Goal: Information Seeking & Learning: Learn about a topic

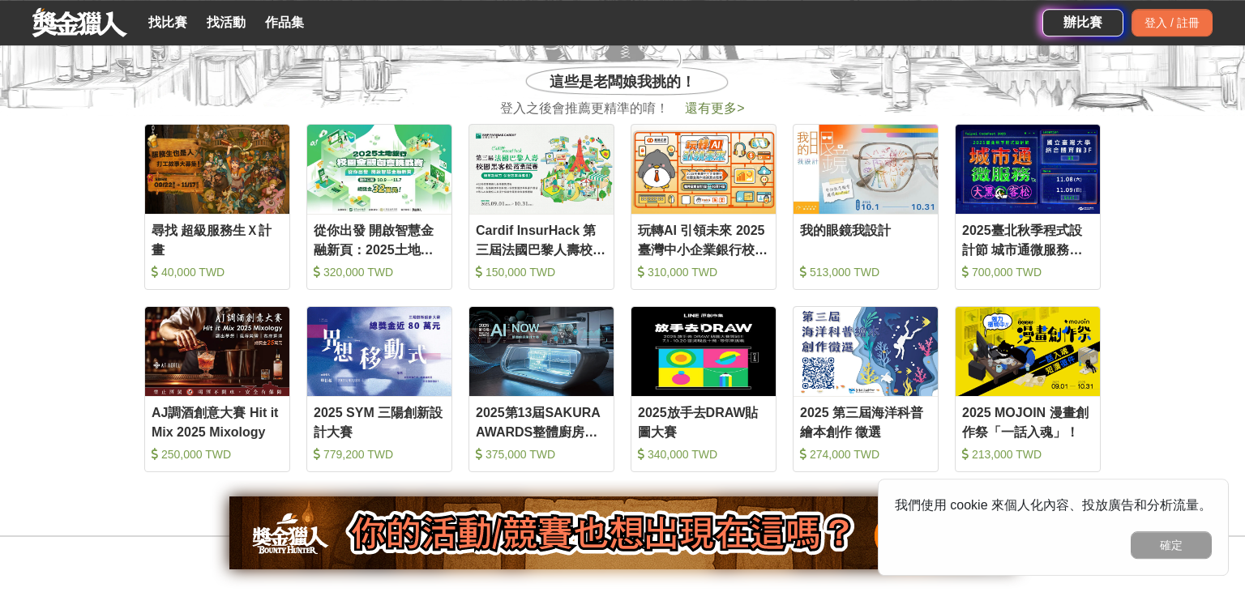
scroll to position [648, 0]
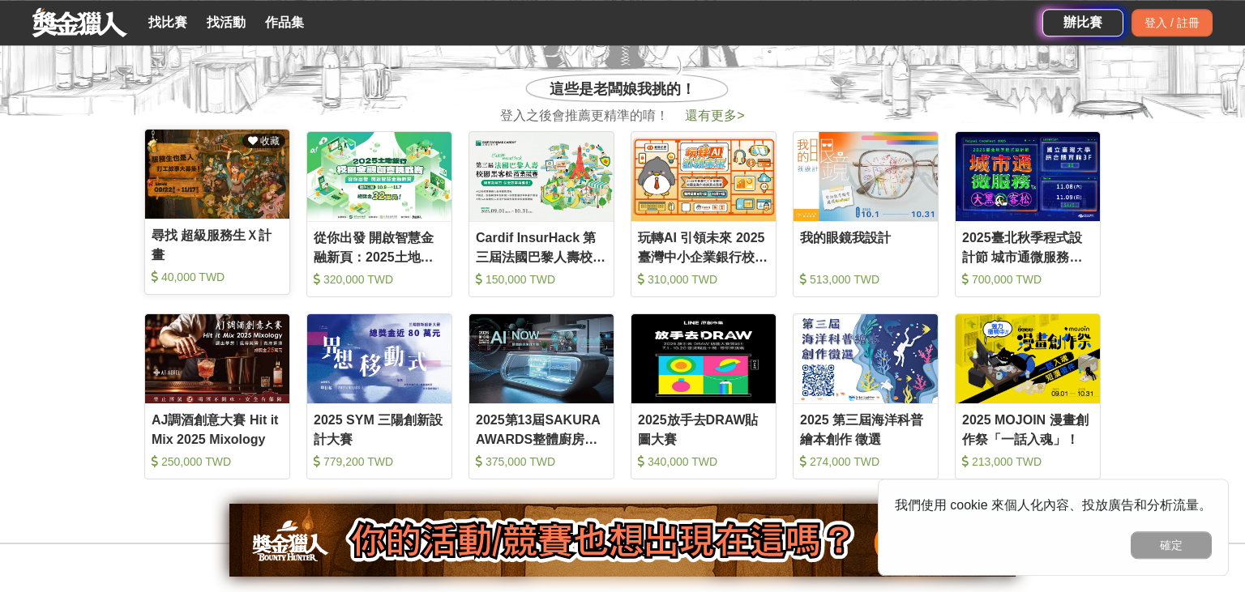
click at [237, 231] on div "尋找 超級服務生Ｘ計畫" at bounding box center [217, 244] width 131 height 36
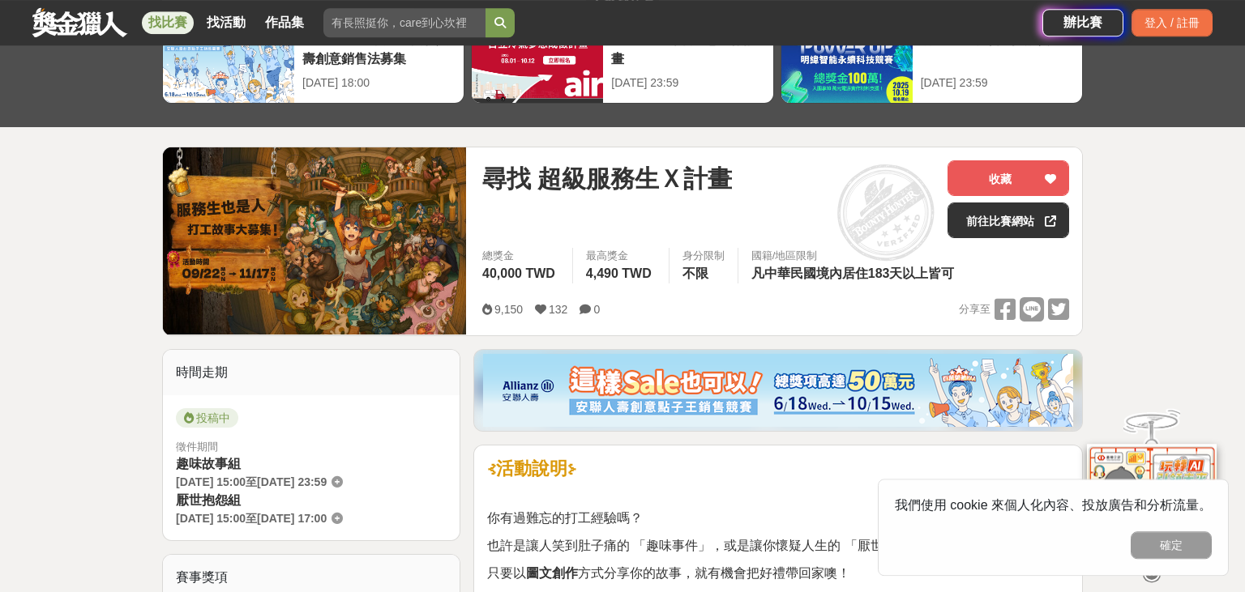
scroll to position [105, 0]
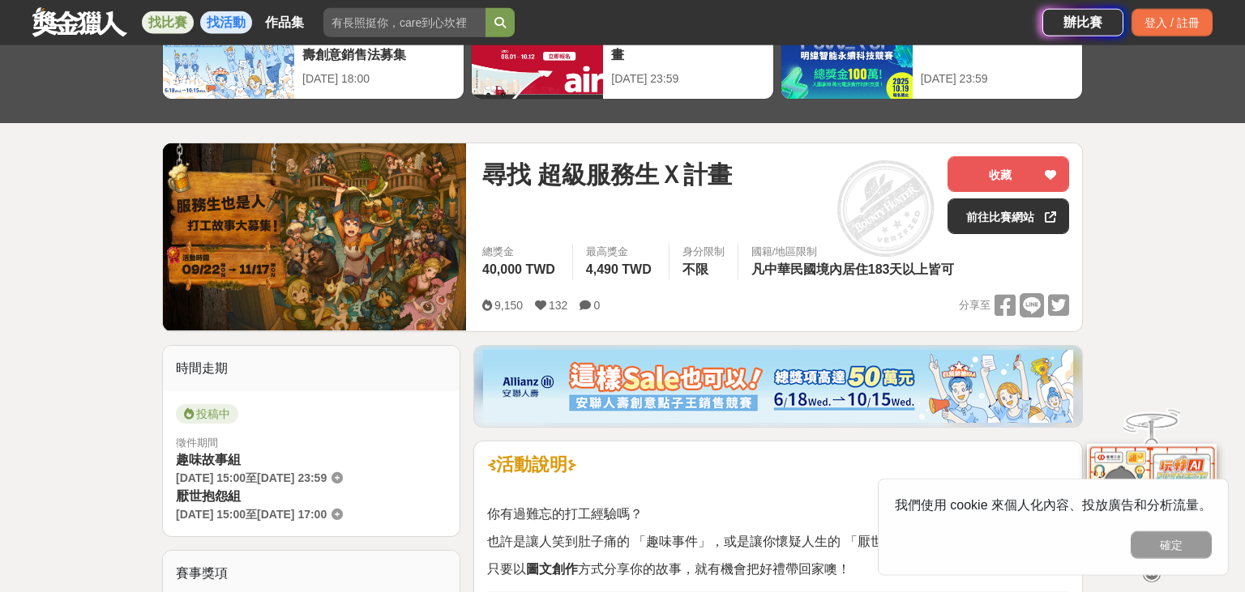
click at [216, 28] on link "找活動" at bounding box center [226, 22] width 52 height 23
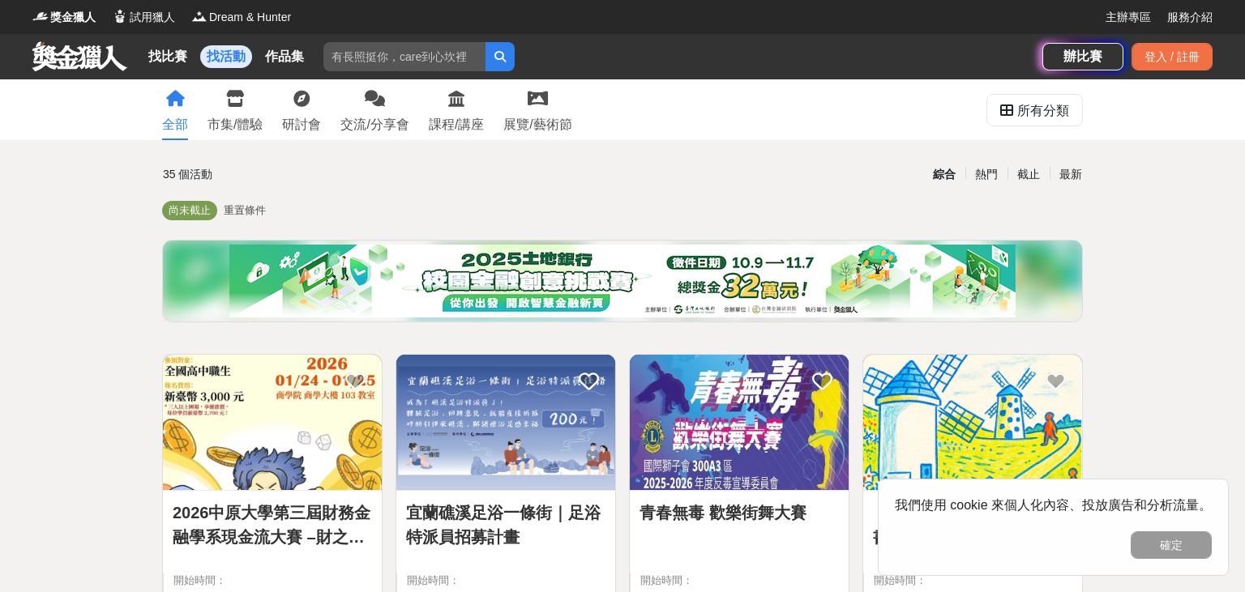
scroll to position [10, 0]
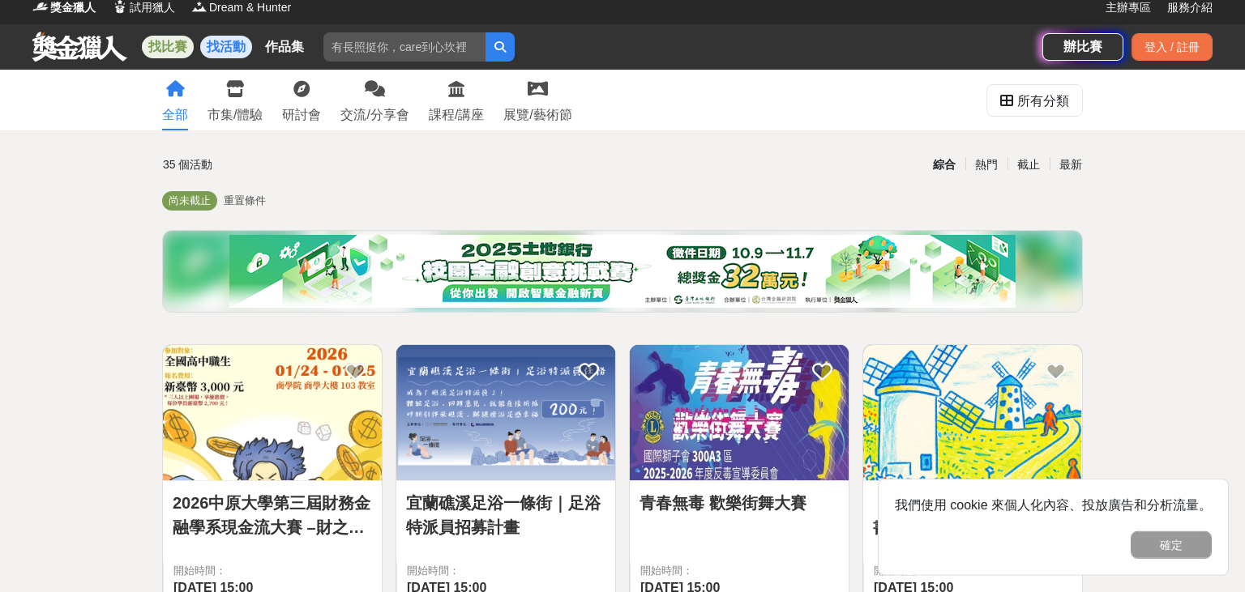
click at [168, 44] on link "找比賽" at bounding box center [168, 47] width 52 height 23
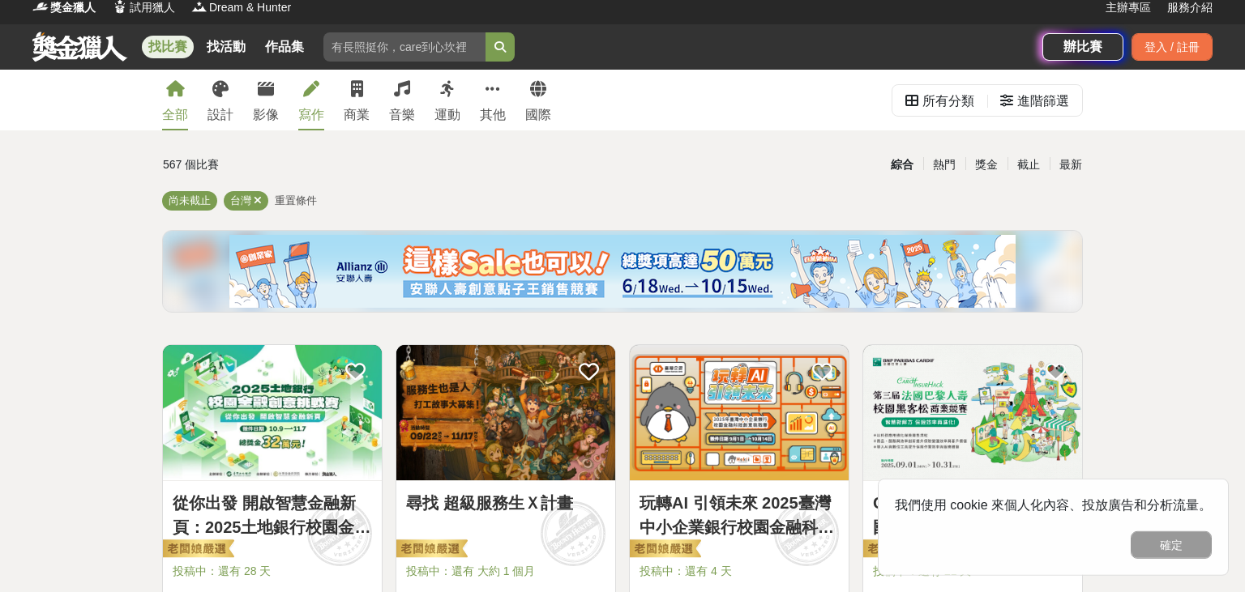
click at [323, 104] on link "寫作" at bounding box center [311, 100] width 26 height 61
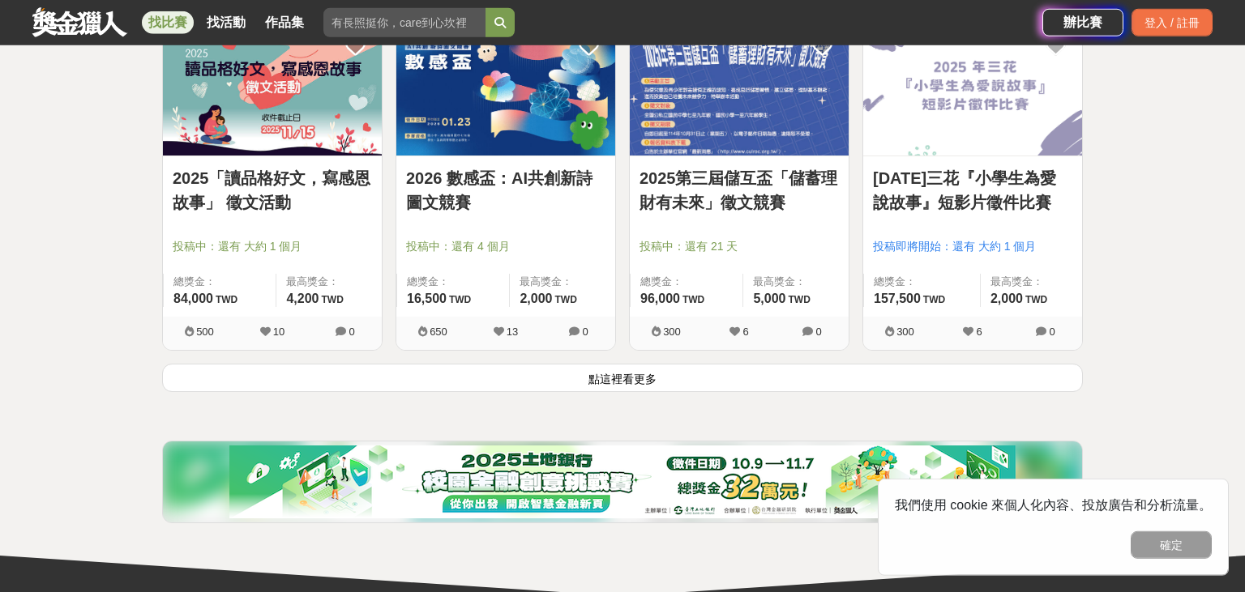
scroll to position [2059, 0]
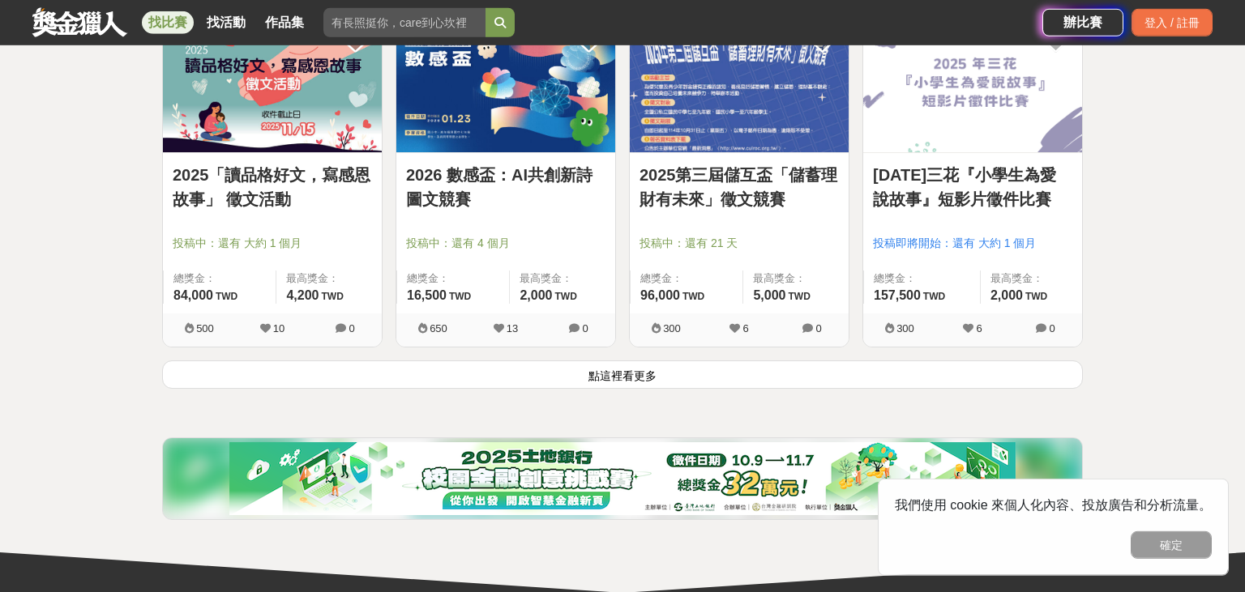
click at [751, 379] on button "點這裡看更多" at bounding box center [622, 375] width 921 height 28
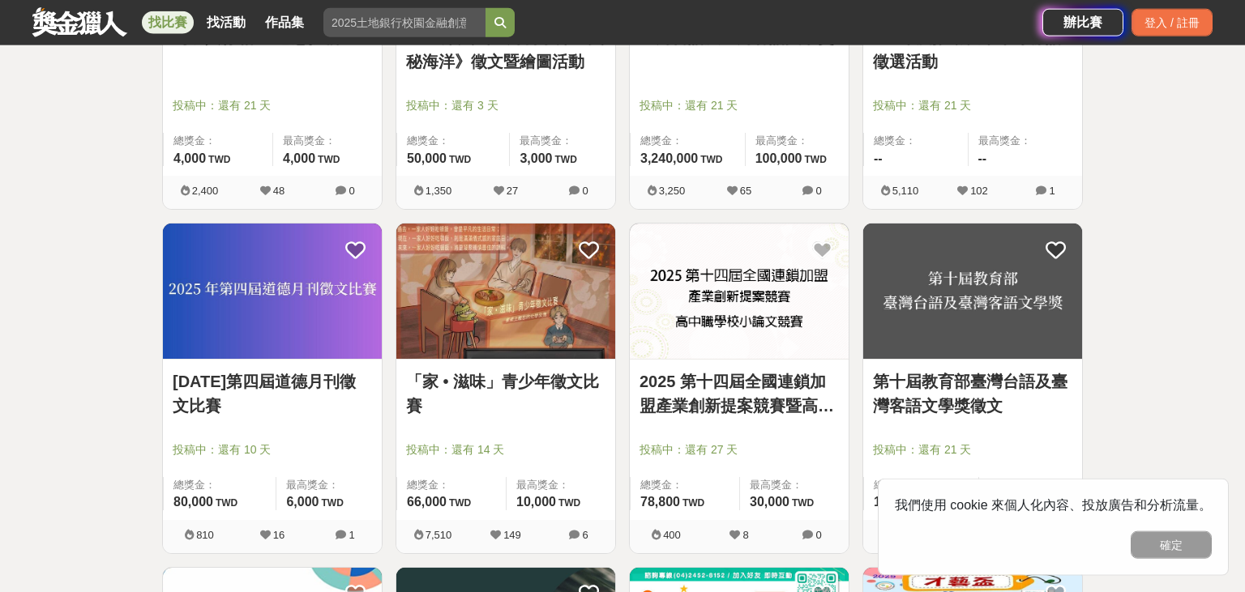
scroll to position [2890, 0]
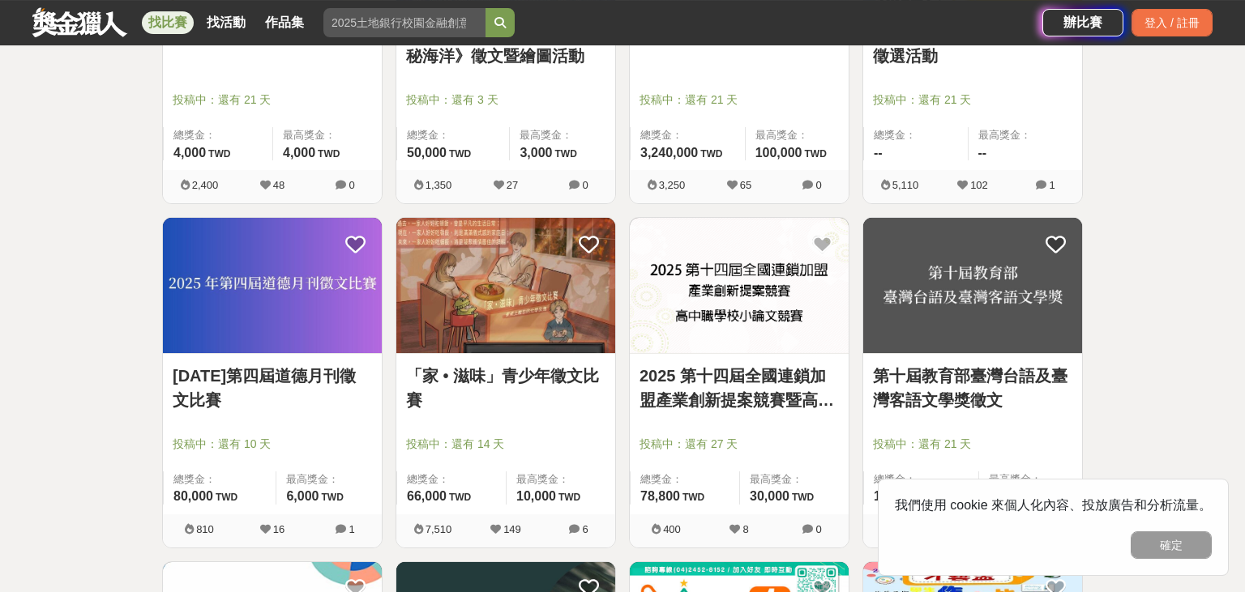
click at [518, 371] on link "「家 • 滋味」青少年徵文比賽" at bounding box center [505, 388] width 199 height 49
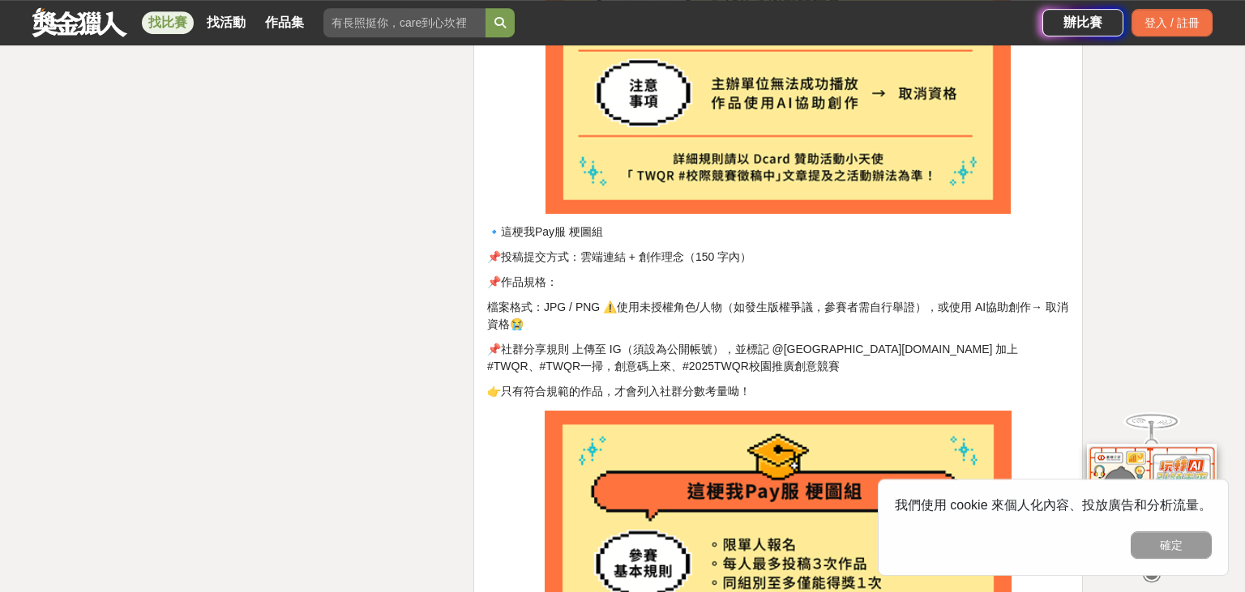
scroll to position [2855, 0]
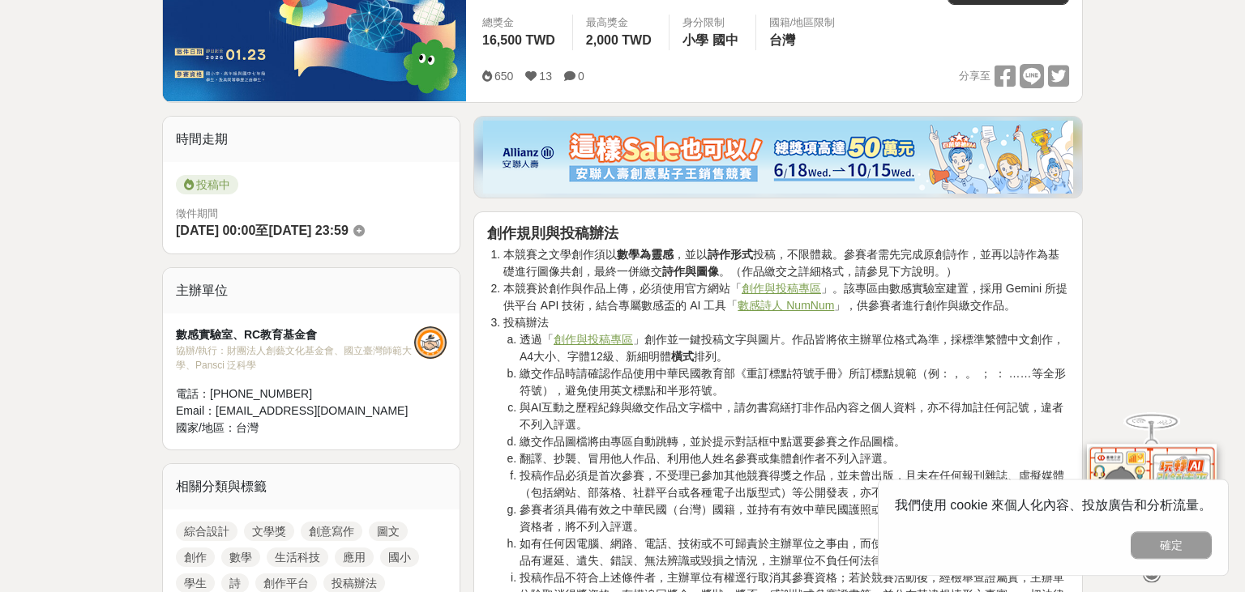
scroll to position [654, 0]
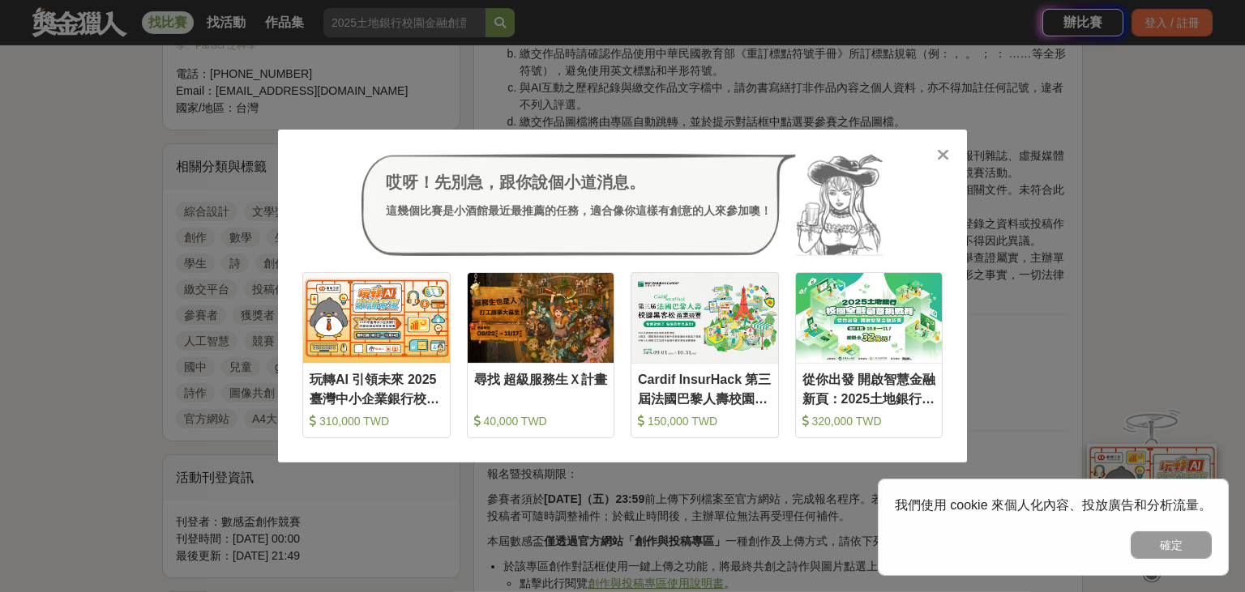
click at [932, 156] on div "哎呀！先別急，跟你說個小道消息。 這幾個比賽是小酒館最近最推薦的任務，適合像你這樣有創意的人來參加噢！" at bounding box center [622, 205] width 640 height 102
click at [939, 156] on icon at bounding box center [943, 155] width 12 height 16
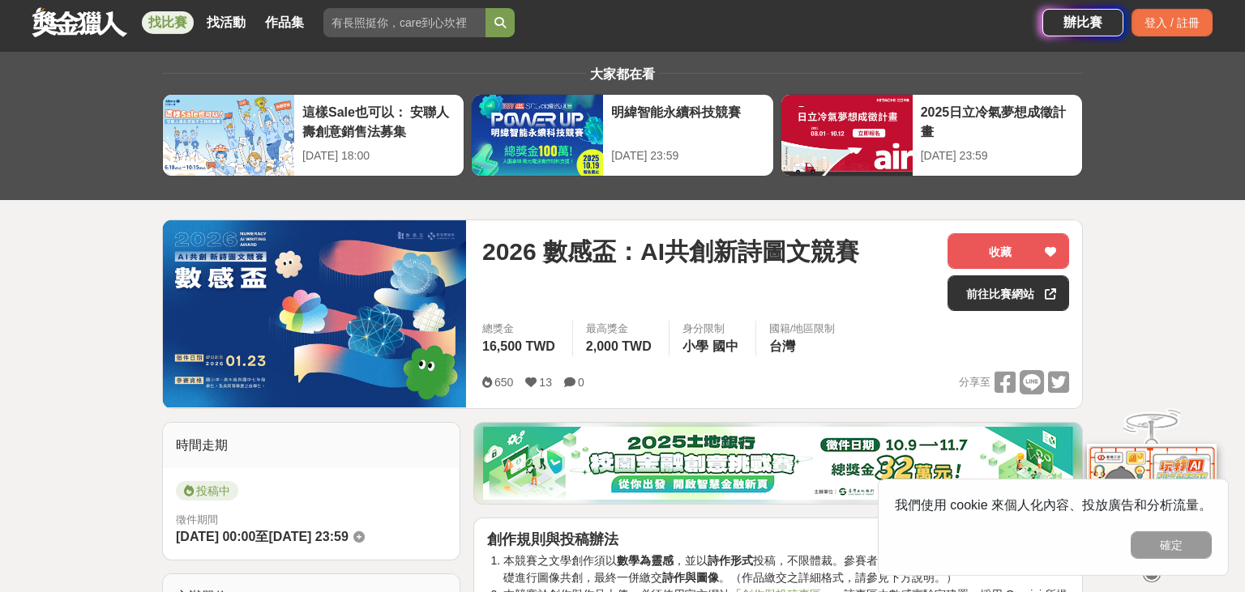
scroll to position [564, 0]
